Goal: Consume media (video, audio): Consume media (video, audio)

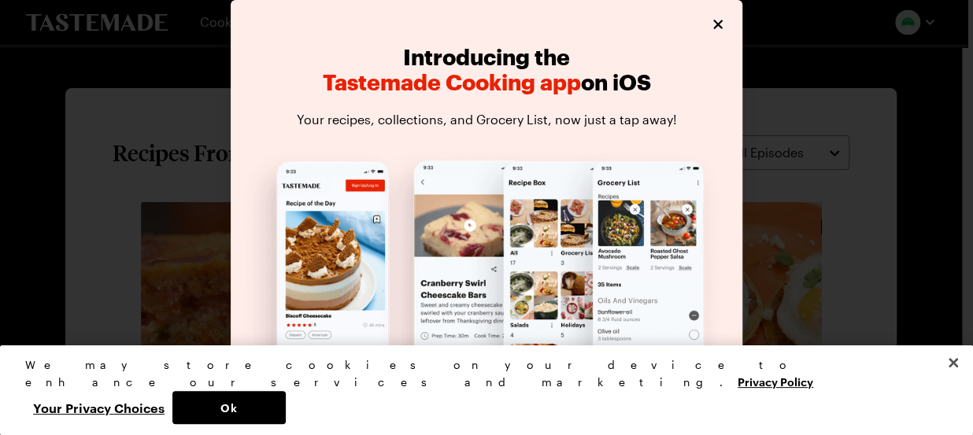
scroll to position [1096, 0]
click at [714, 26] on icon "Close" at bounding box center [718, 23] width 9 height 9
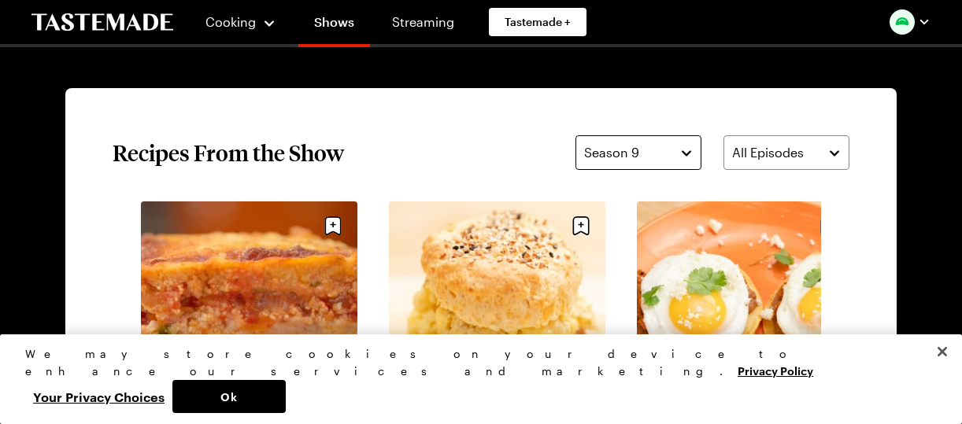
click at [687, 151] on button "Season 9" at bounding box center [639, 152] width 126 height 35
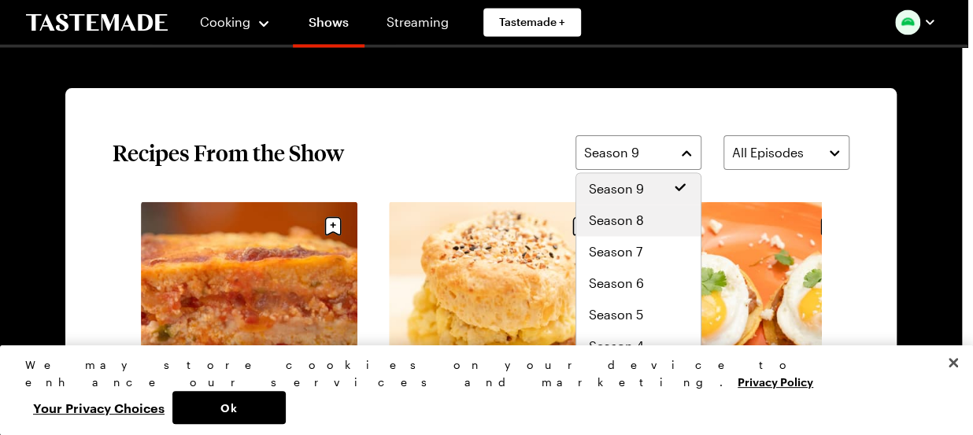
click at [632, 218] on span "Season 8" at bounding box center [616, 220] width 55 height 19
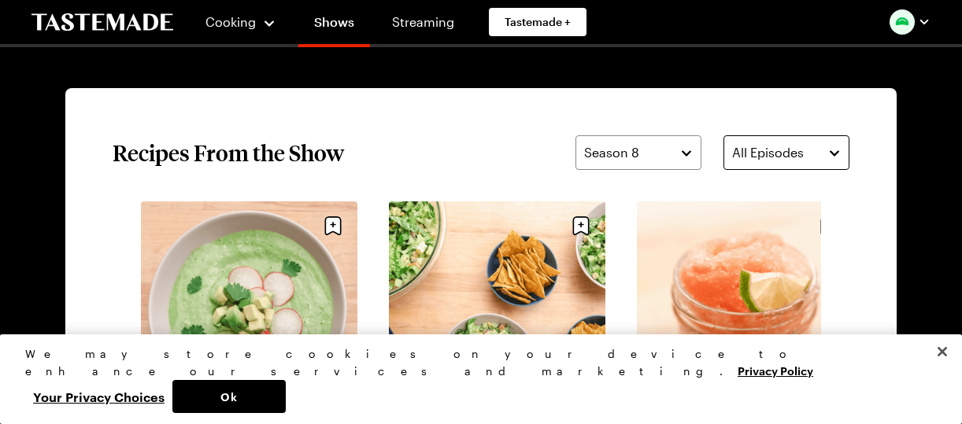
click at [830, 154] on button "All Episodes" at bounding box center [787, 152] width 126 height 35
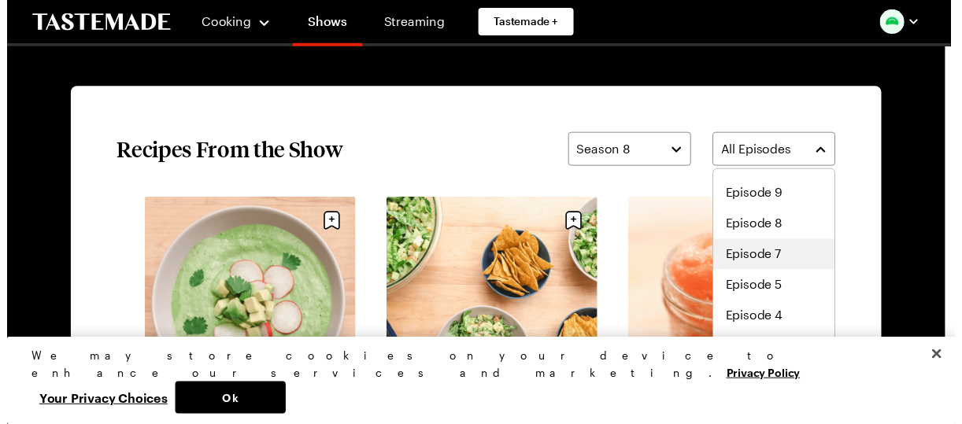
scroll to position [56, 0]
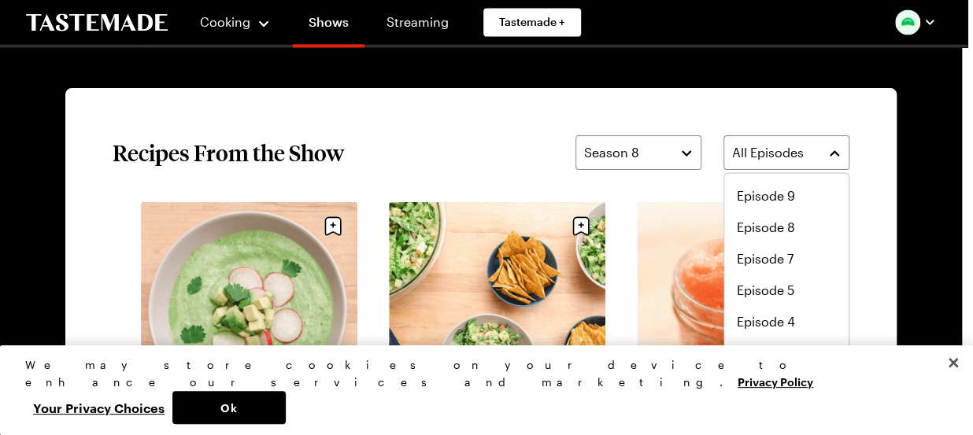
click at [943, 219] on div "Struggle Meals Cooking 9 Seasons The struggle is real, but it doesn’t mean your…" at bounding box center [480, 168] width 957 height 2435
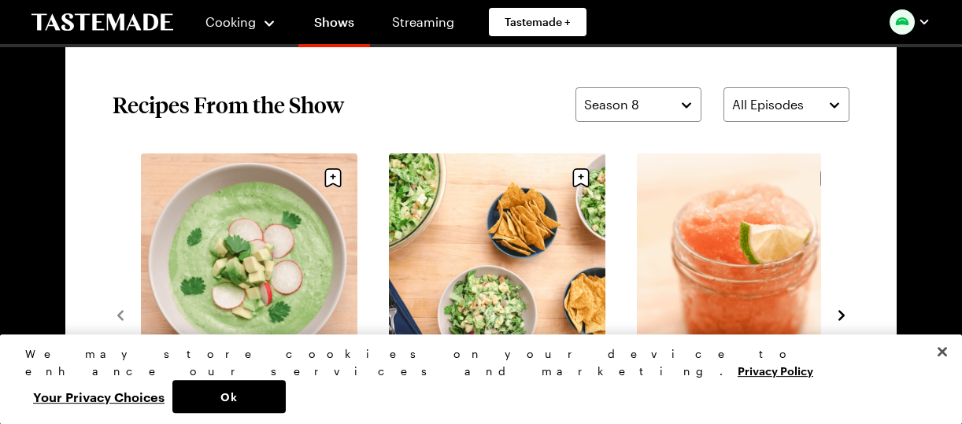
scroll to position [1113, 0]
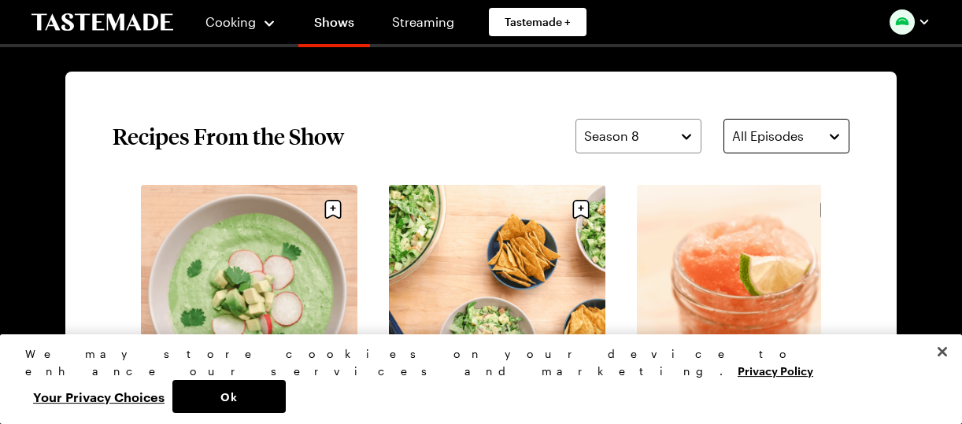
click at [833, 138] on button "All Episodes" at bounding box center [787, 136] width 126 height 35
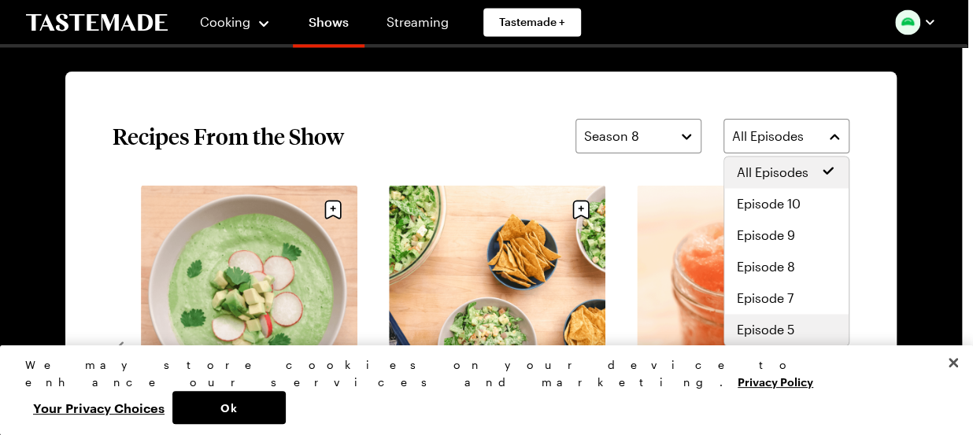
click at [780, 320] on span "Episode 5" at bounding box center [765, 329] width 57 height 19
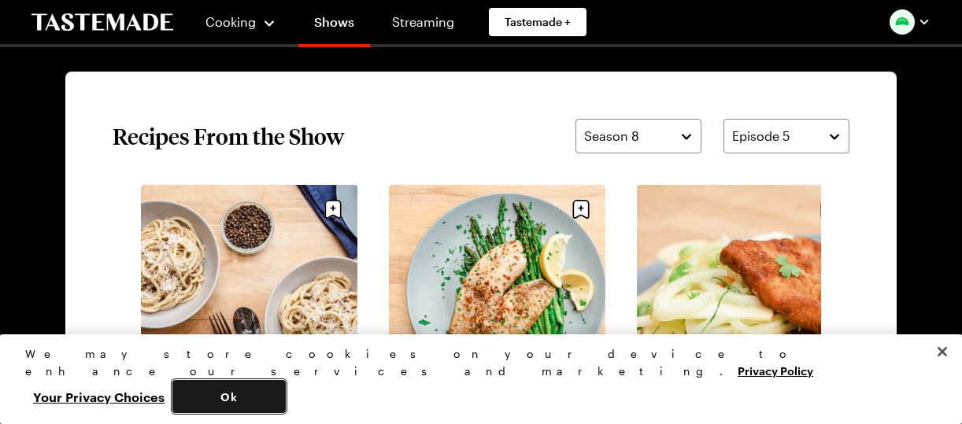
click at [286, 398] on button "Ok" at bounding box center [228, 396] width 113 height 33
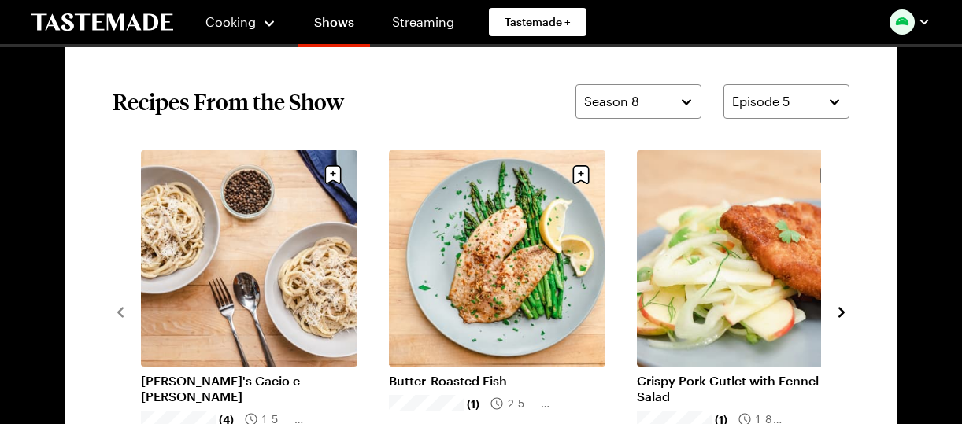
scroll to position [1148, 0]
click at [842, 313] on icon "navigate to next item" at bounding box center [842, 311] width 6 height 10
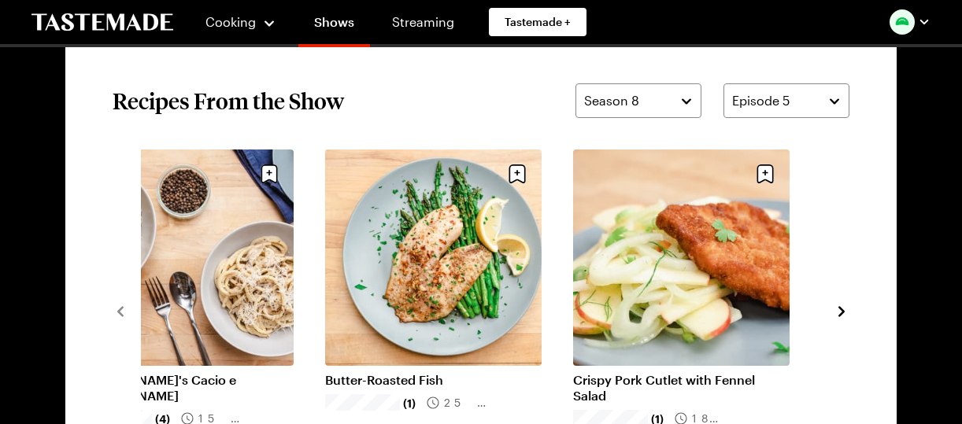
click at [842, 313] on icon "navigate to next item" at bounding box center [842, 311] width 6 height 10
click at [841, 311] on icon "navigate to next item" at bounding box center [842, 312] width 16 height 16
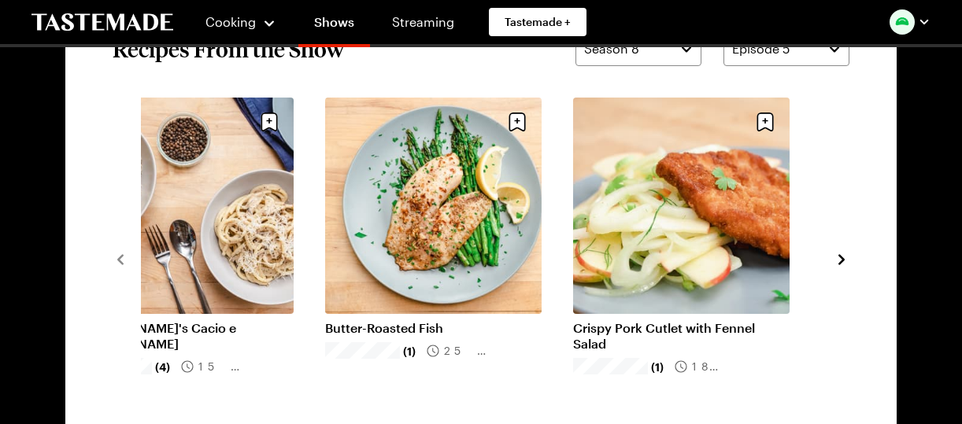
scroll to position [1208, 0]
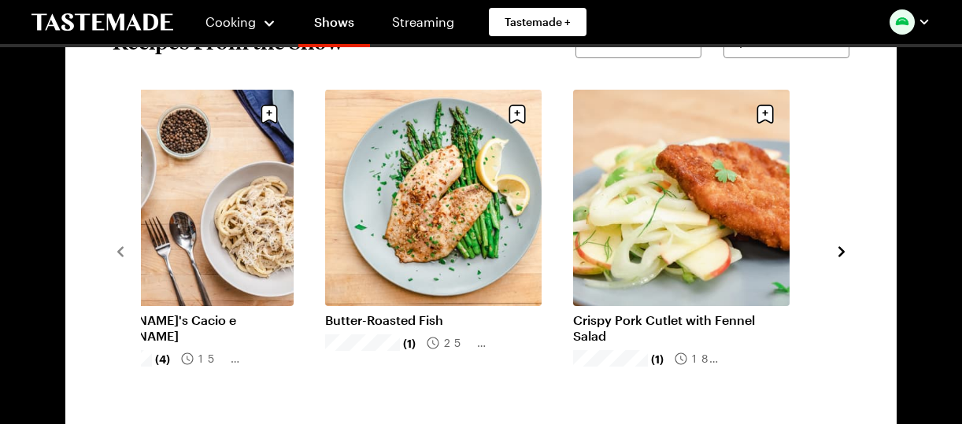
click at [841, 254] on icon "navigate to next item" at bounding box center [842, 251] width 6 height 10
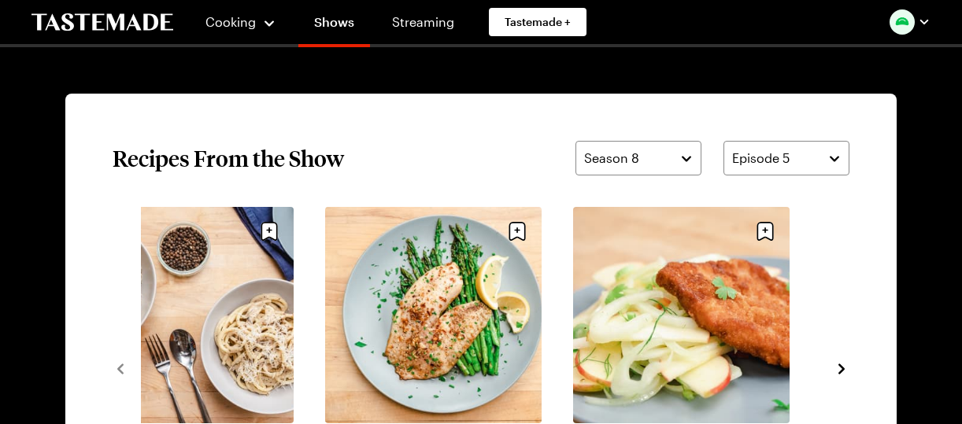
scroll to position [1077, 0]
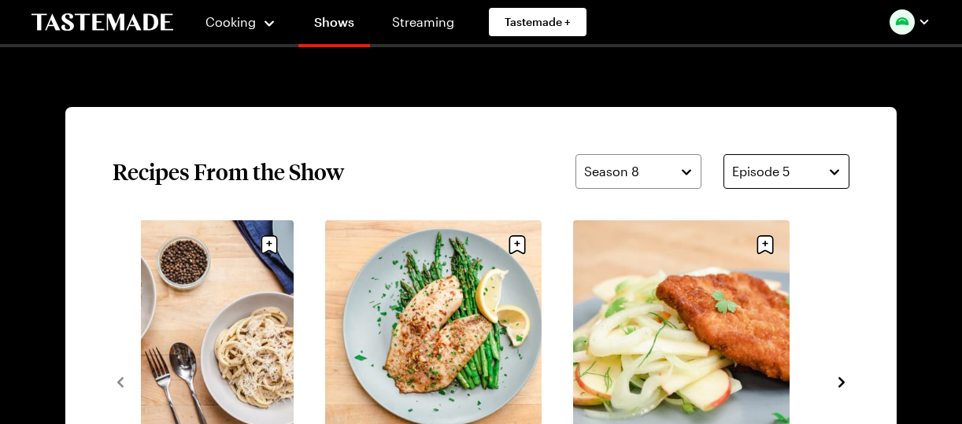
click at [827, 167] on button "Episode 5" at bounding box center [787, 171] width 126 height 35
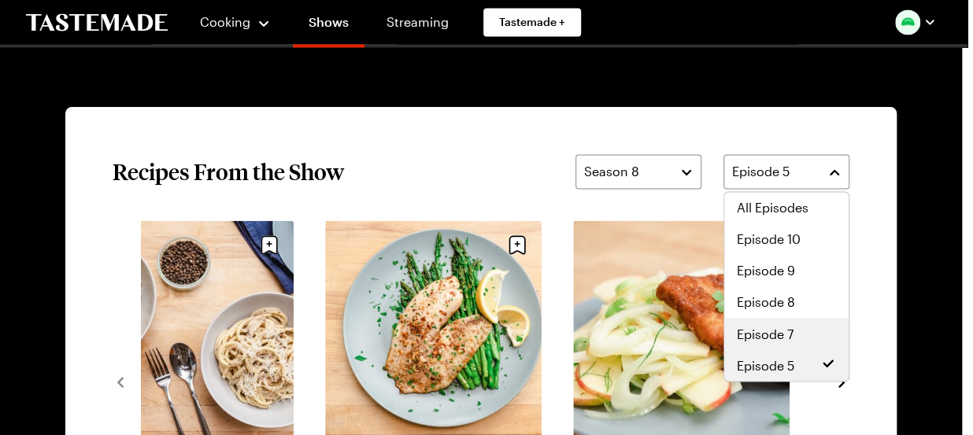
click at [755, 330] on span "Episode 7" at bounding box center [765, 333] width 57 height 19
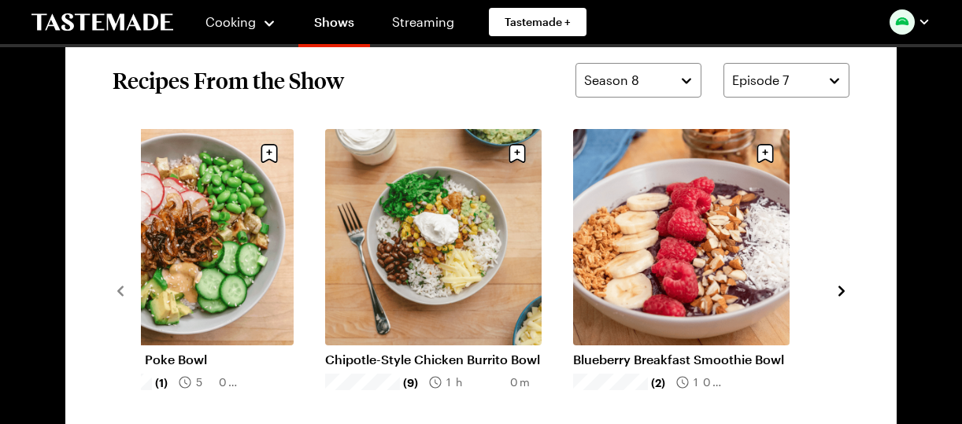
scroll to position [1170, 0]
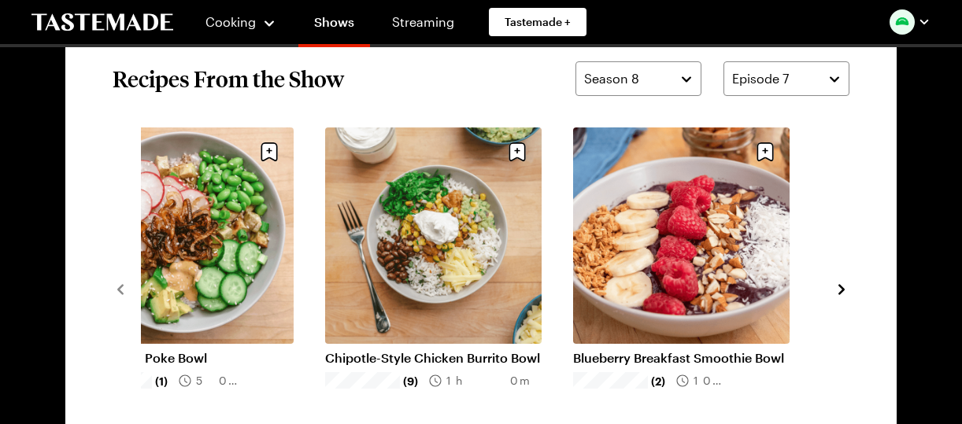
click at [839, 288] on icon "navigate to next item" at bounding box center [842, 290] width 16 height 16
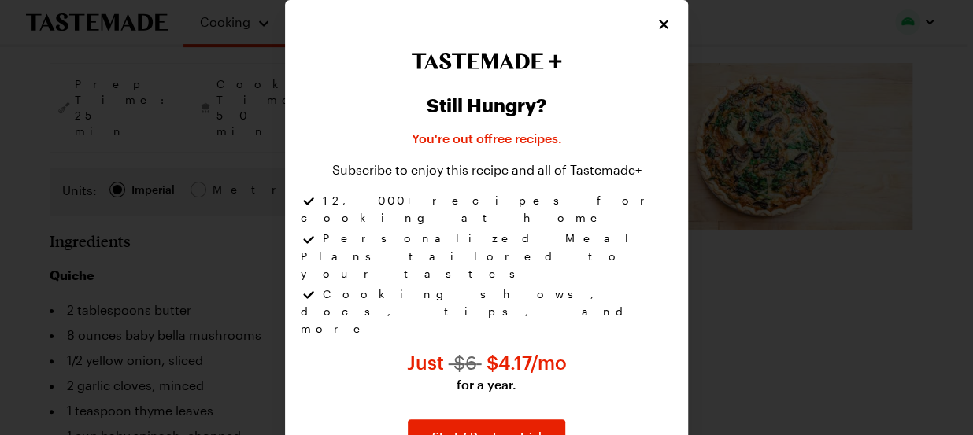
scroll to position [282, 0]
click at [665, 33] on div "Cooking Shows Streaming Tastemade +" at bounding box center [480, 22] width 973 height 44
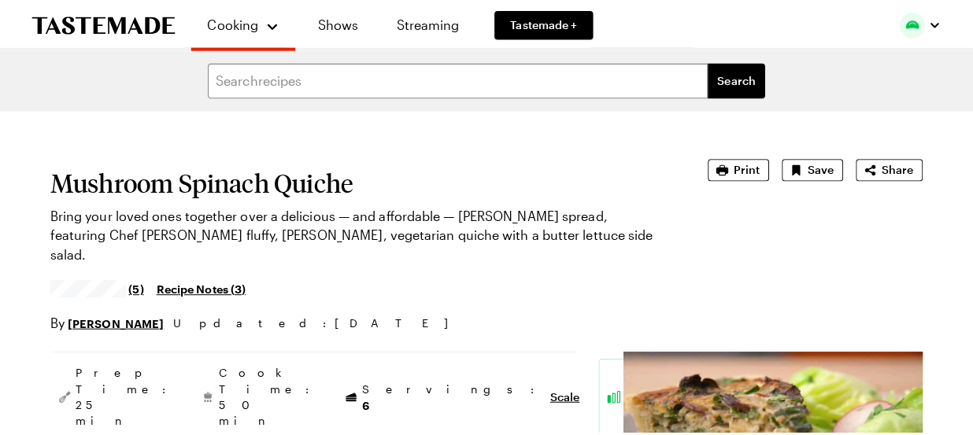
scroll to position [282, 0]
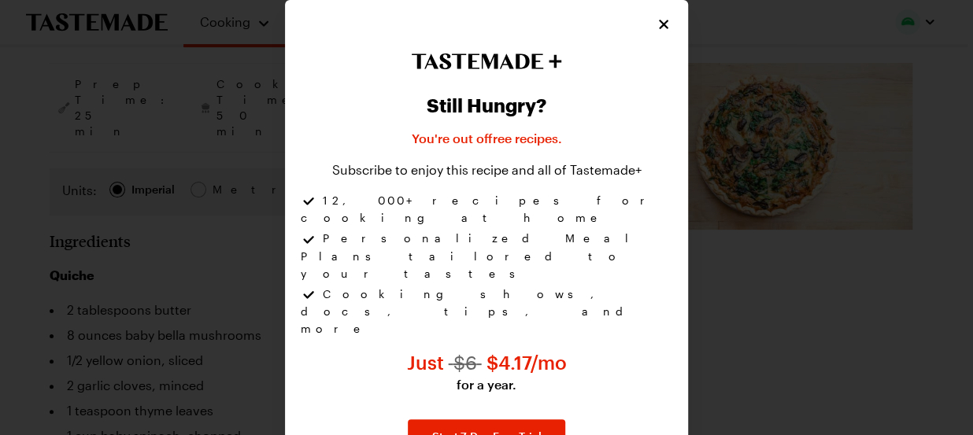
type textarea "x"
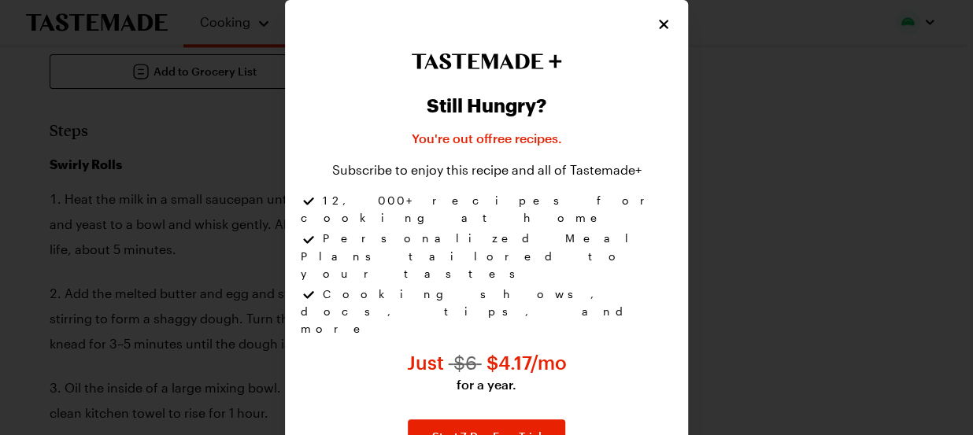
scroll to position [864, 0]
type textarea "x"
